Goal: Task Accomplishment & Management: Manage account settings

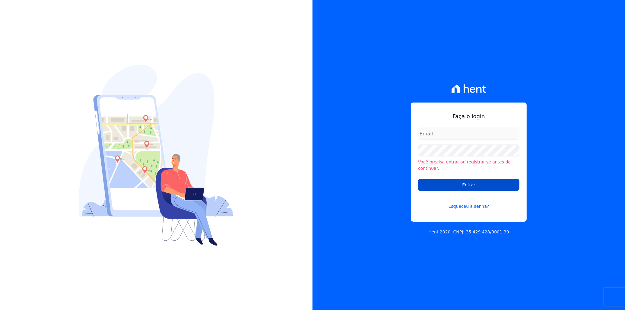
type input "[EMAIL_ADDRESS][PERSON_NAME][DOMAIN_NAME]"
click at [436, 183] on input "Entrar" at bounding box center [468, 185] width 101 height 12
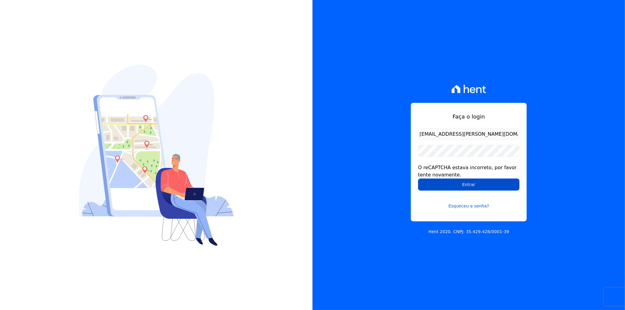
click at [478, 183] on input "Entrar" at bounding box center [468, 185] width 101 height 12
